Goal: Information Seeking & Learning: Learn about a topic

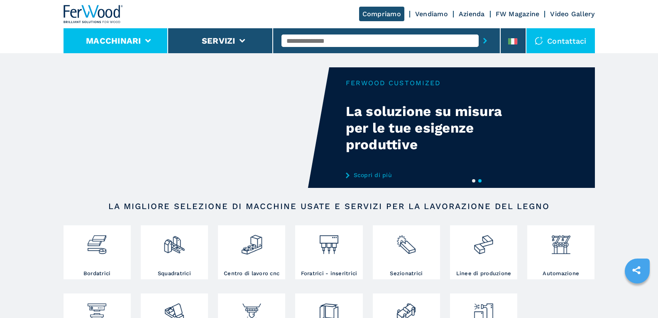
click at [132, 38] on button "Macchinari" at bounding box center [113, 41] width 55 height 10
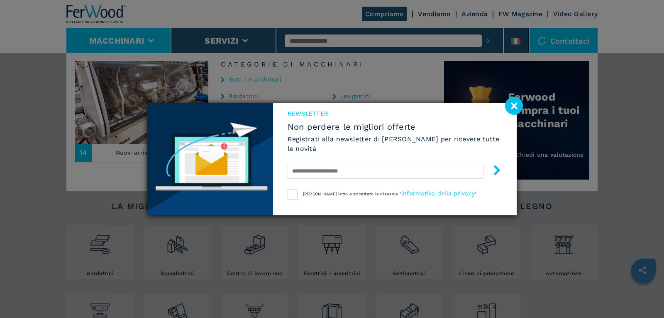
click at [517, 104] on image at bounding box center [514, 106] width 18 height 18
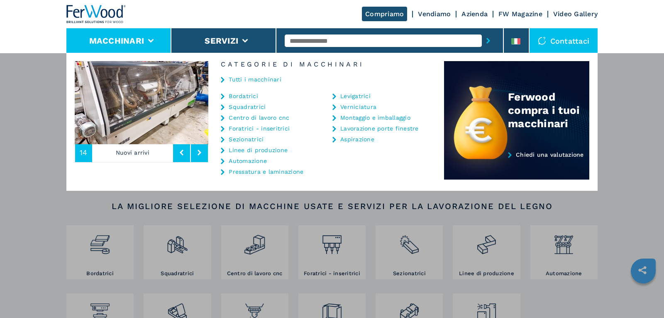
click at [233, 76] on link "Tutti i macchinari" at bounding box center [255, 79] width 53 height 6
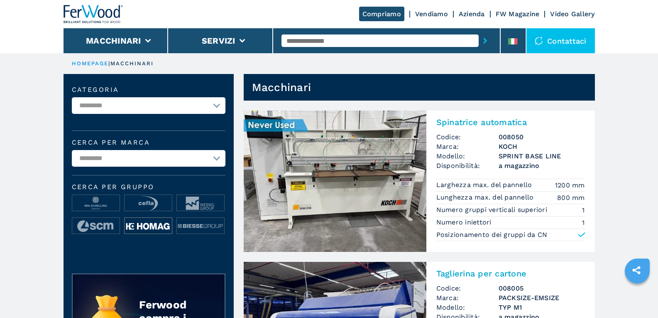
click at [152, 227] on img at bounding box center [148, 226] width 47 height 17
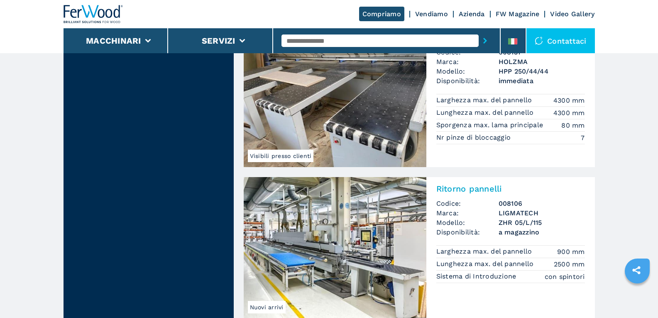
scroll to position [2035, 0]
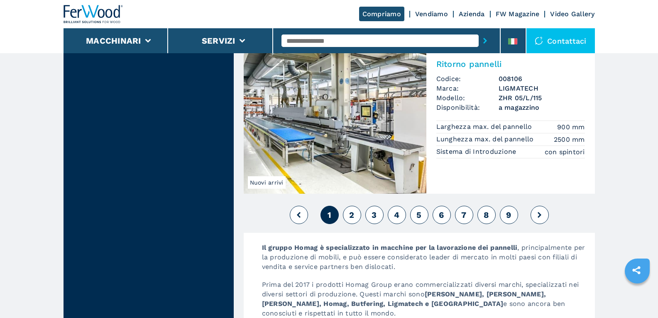
click at [350, 212] on span "2" at bounding box center [351, 215] width 5 height 10
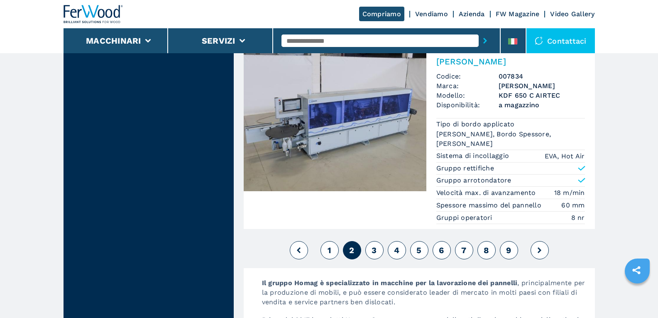
scroll to position [2201, 0]
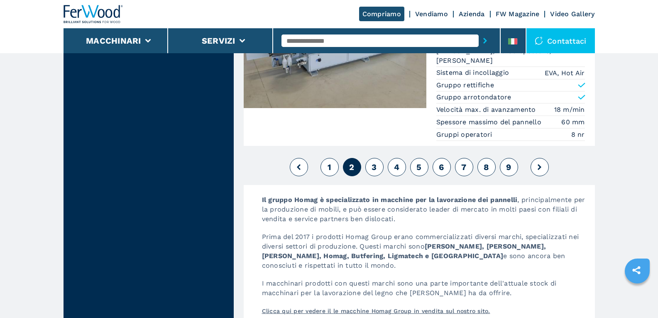
click at [377, 162] on span "3" at bounding box center [374, 167] width 5 height 10
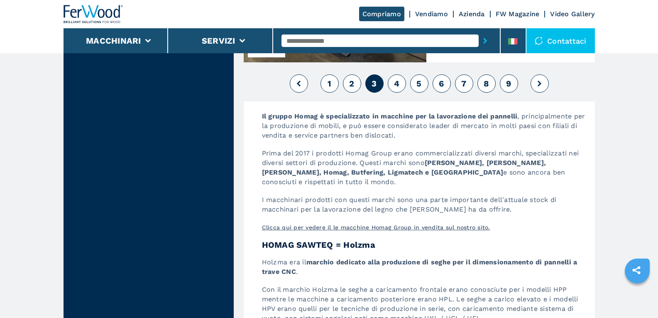
scroll to position [1952, 0]
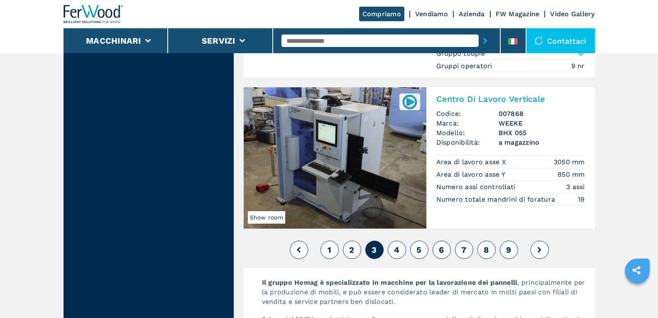
click at [399, 250] on span "4" at bounding box center [396, 250] width 5 height 10
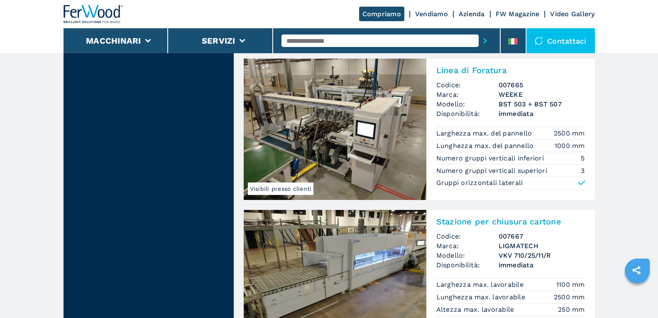
scroll to position [2035, 0]
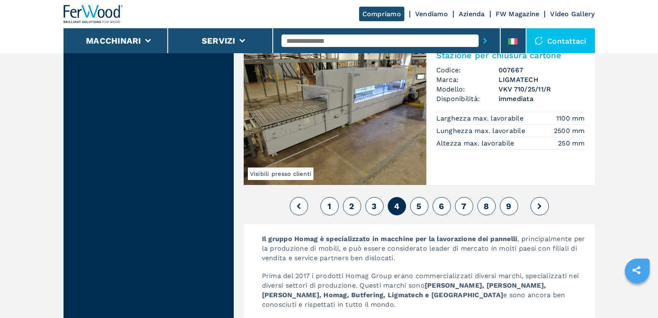
click at [419, 211] on span "5" at bounding box center [419, 206] width 5 height 10
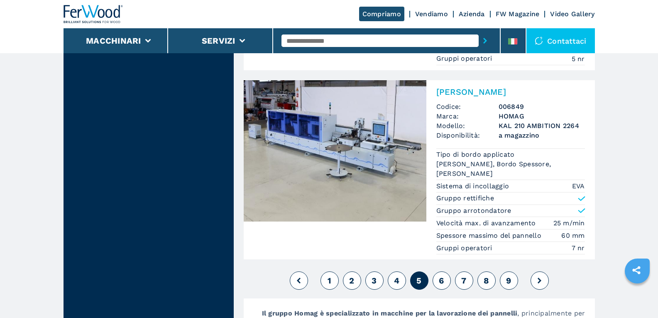
scroll to position [1993, 0]
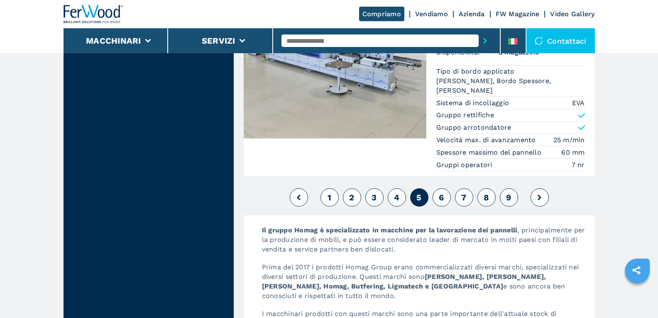
click at [444, 197] on span "6" at bounding box center [441, 197] width 5 height 10
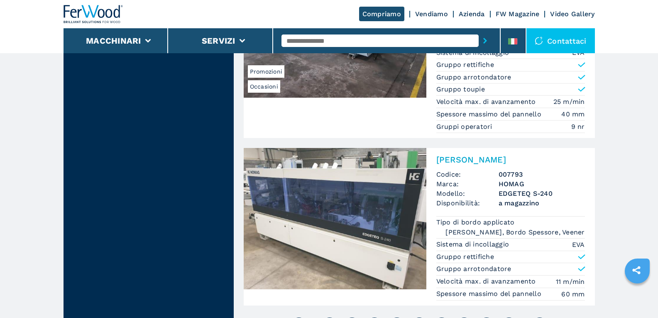
scroll to position [2118, 0]
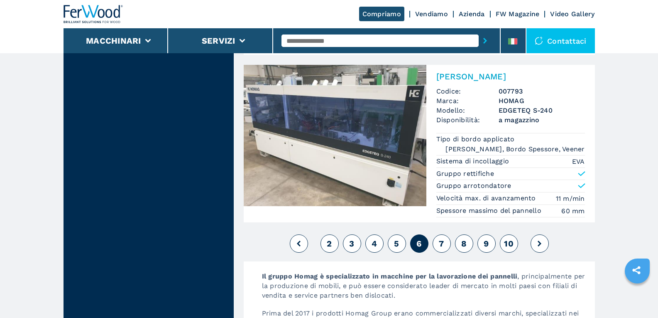
click at [441, 248] on span "7" at bounding box center [441, 243] width 5 height 10
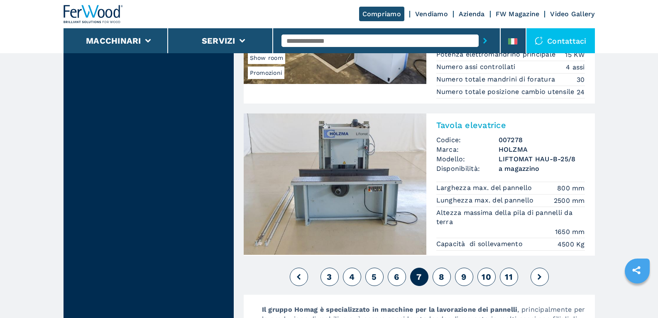
scroll to position [1952, 0]
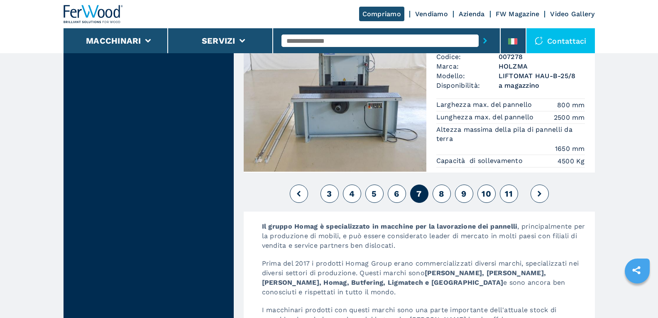
click at [444, 188] on button "8" at bounding box center [442, 193] width 18 height 18
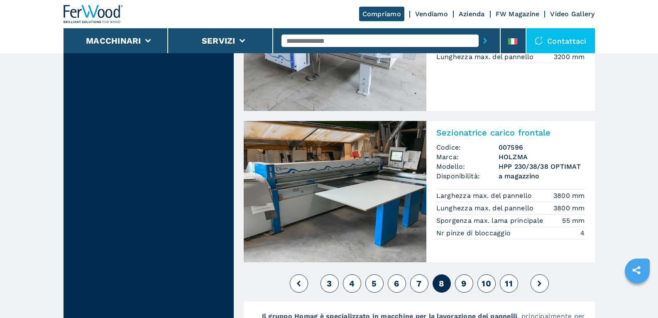
scroll to position [1952, 0]
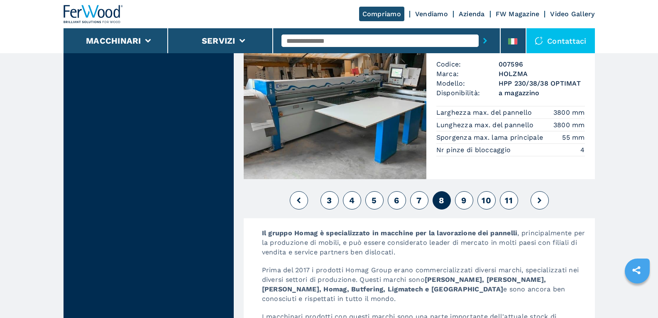
click at [461, 199] on span "9" at bounding box center [463, 200] width 5 height 10
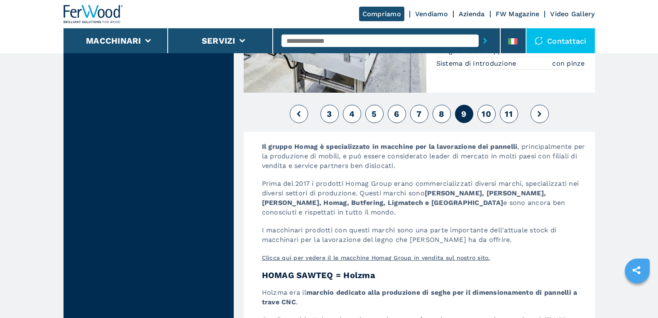
scroll to position [1910, 0]
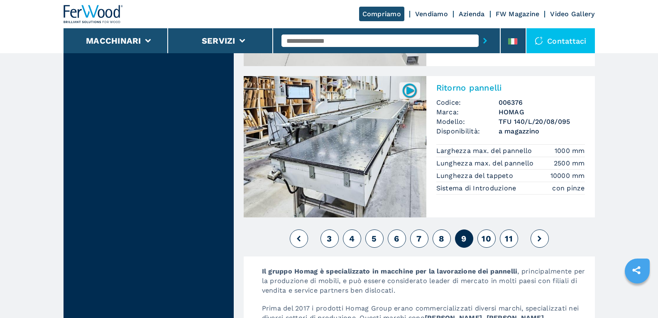
click at [486, 234] on span "10" at bounding box center [487, 238] width 10 height 10
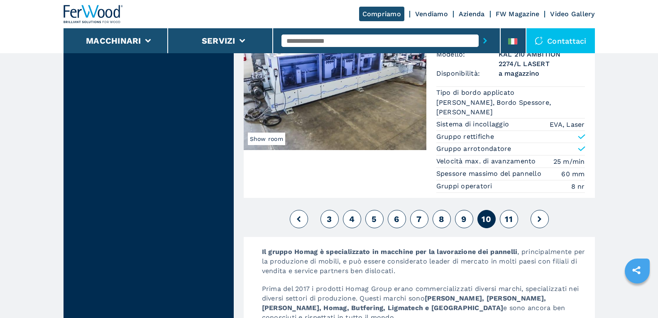
scroll to position [2118, 0]
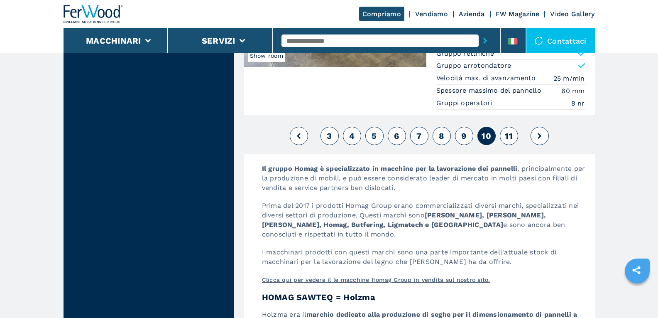
click at [510, 131] on span "11" at bounding box center [509, 136] width 8 height 10
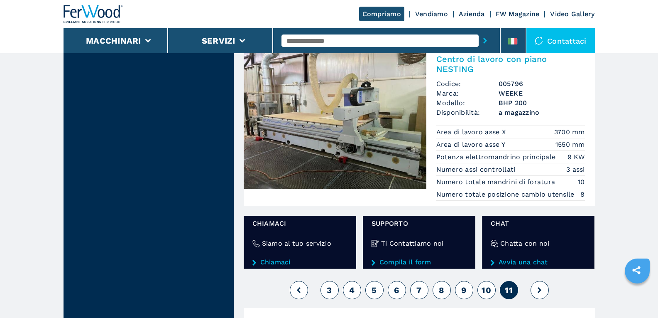
scroll to position [872, 0]
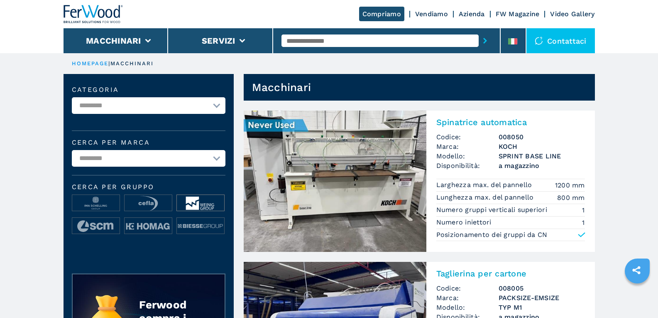
click at [200, 204] on img at bounding box center [200, 203] width 47 height 17
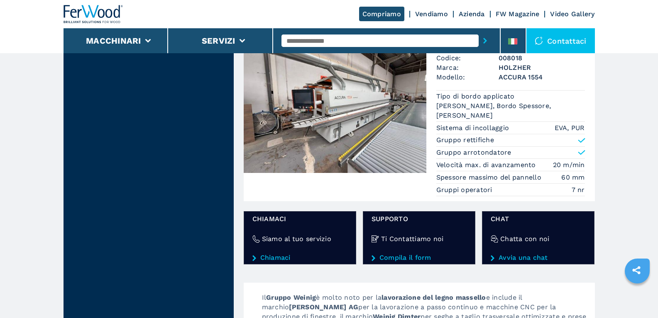
scroll to position [872, 0]
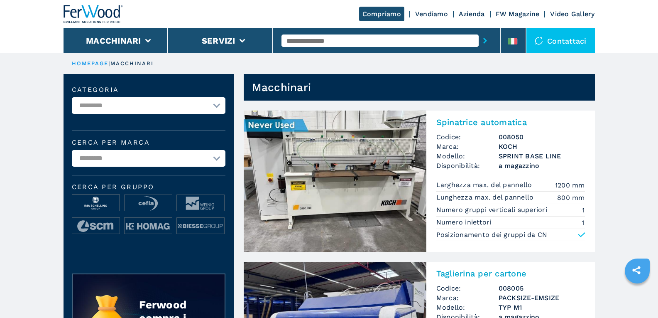
click at [96, 200] on img at bounding box center [95, 203] width 47 height 17
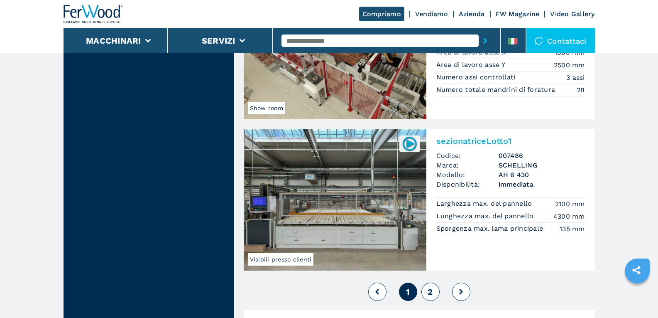
scroll to position [1910, 0]
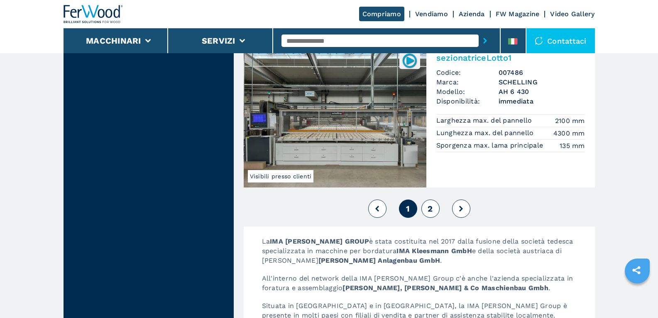
click at [427, 211] on button "2" at bounding box center [431, 208] width 18 height 18
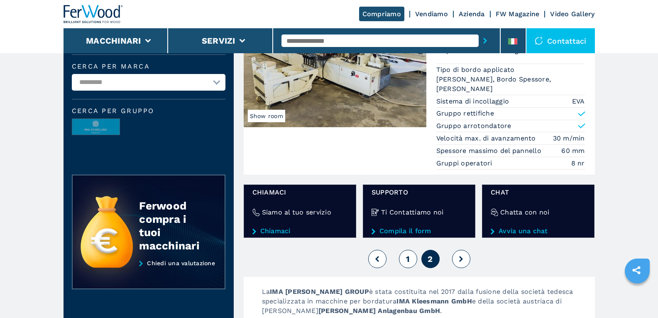
scroll to position [166, 0]
